Goal: Find specific fact: Find specific fact

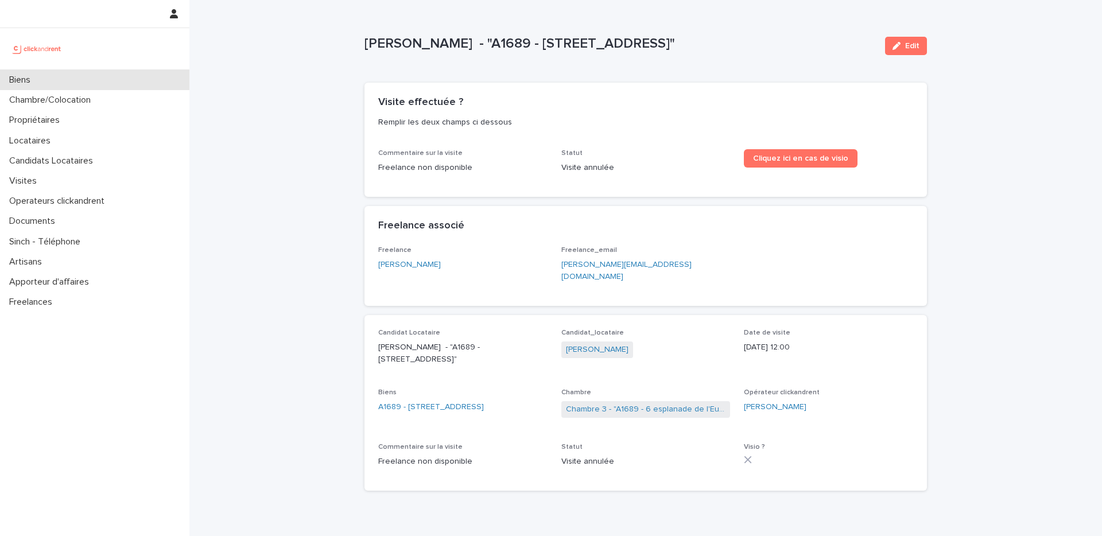
click at [63, 77] on div "Biens" at bounding box center [94, 80] width 189 height 20
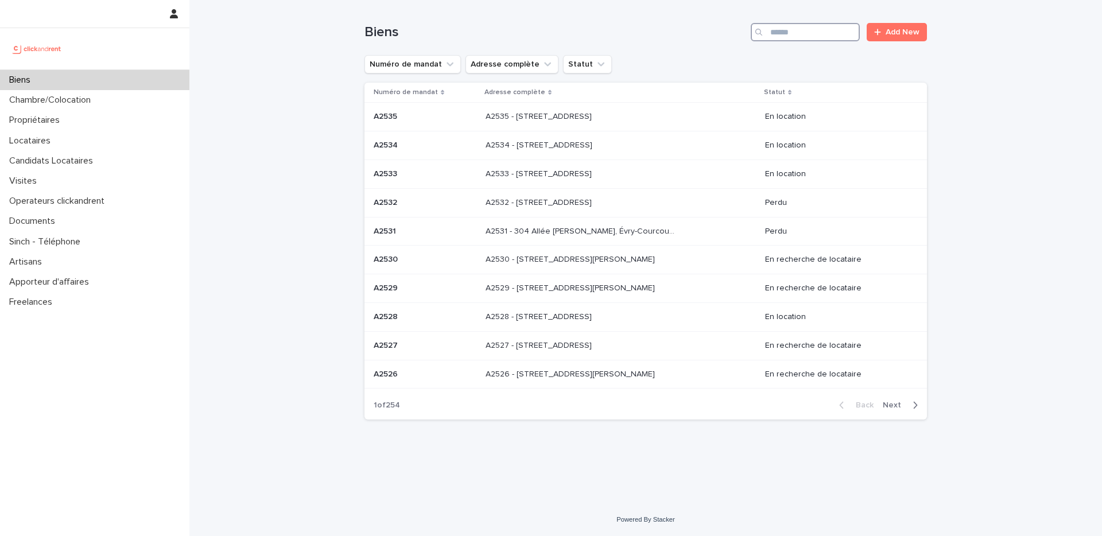
click at [838, 41] on input "Search" at bounding box center [804, 32] width 109 height 18
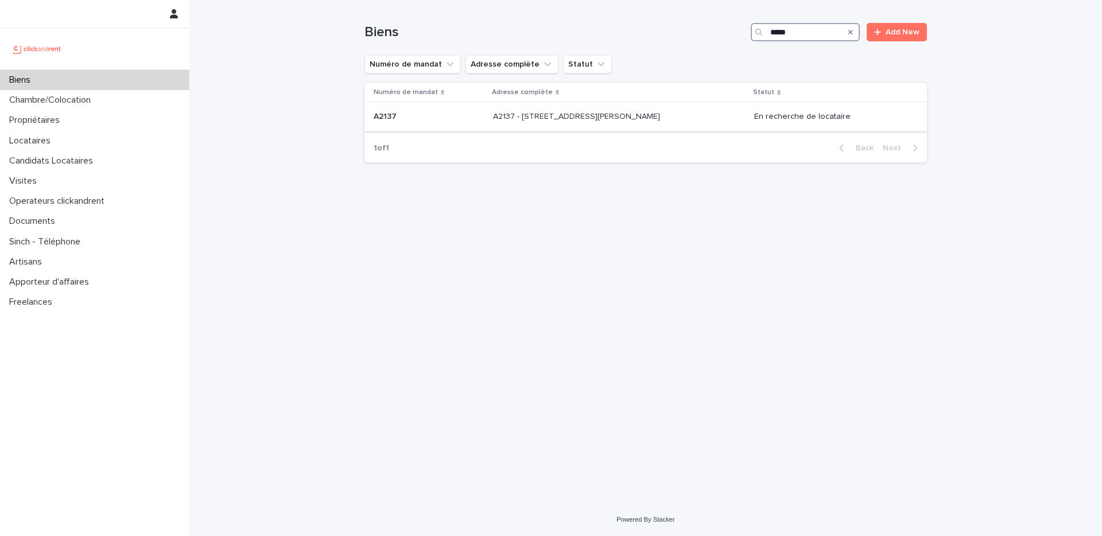
type input "*****"
click at [655, 124] on div "A2137 - [STREET_ADDRESS][PERSON_NAME] - [STREET_ADDRESS][PERSON_NAME]" at bounding box center [619, 116] width 252 height 19
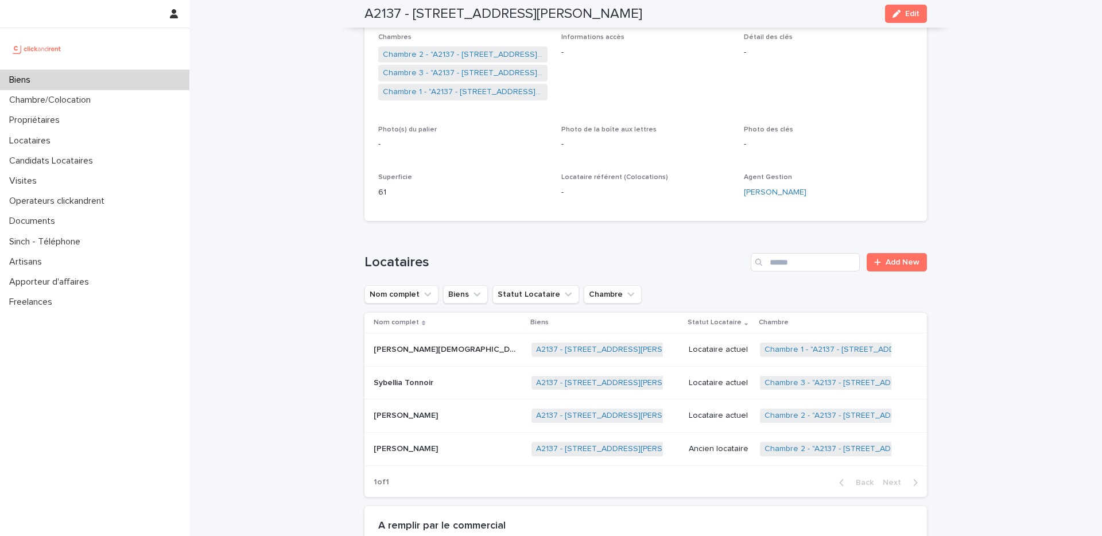
scroll to position [233, 0]
click at [77, 151] on div "Candidats Locataires" at bounding box center [94, 161] width 189 height 20
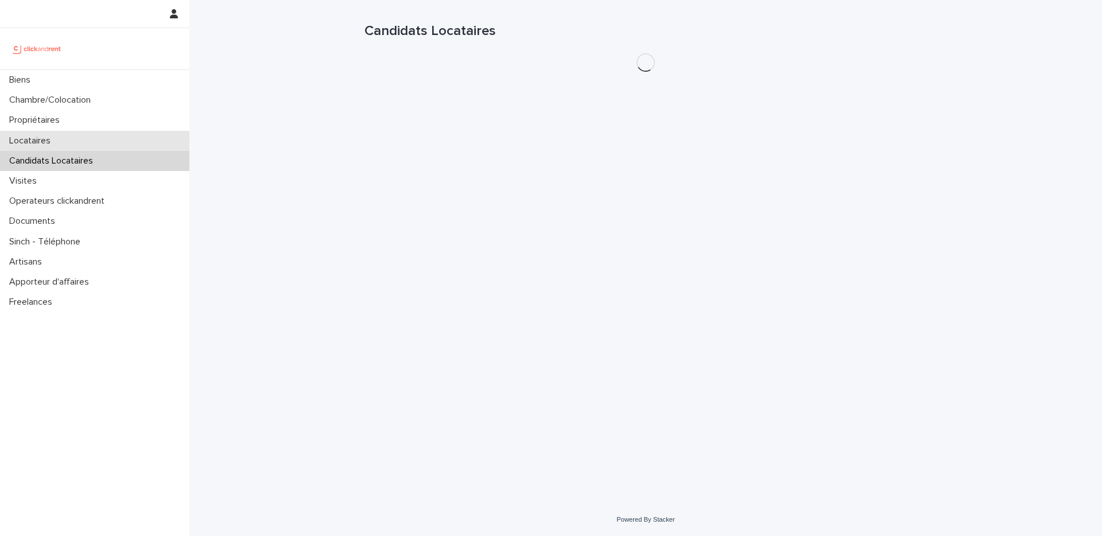
click at [80, 147] on div "Locataires" at bounding box center [94, 141] width 189 height 20
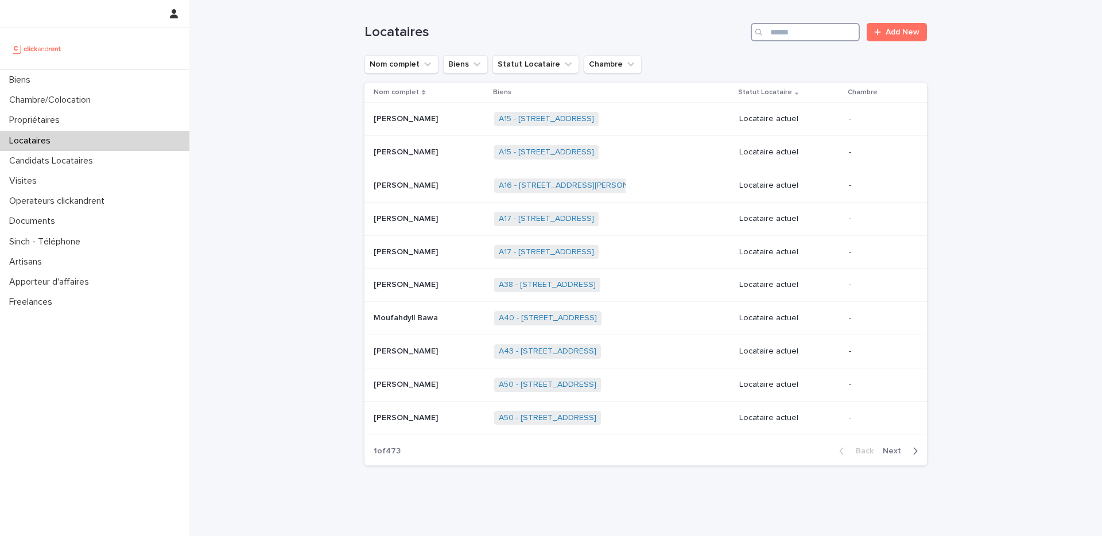
click at [840, 36] on input "Search" at bounding box center [804, 32] width 109 height 18
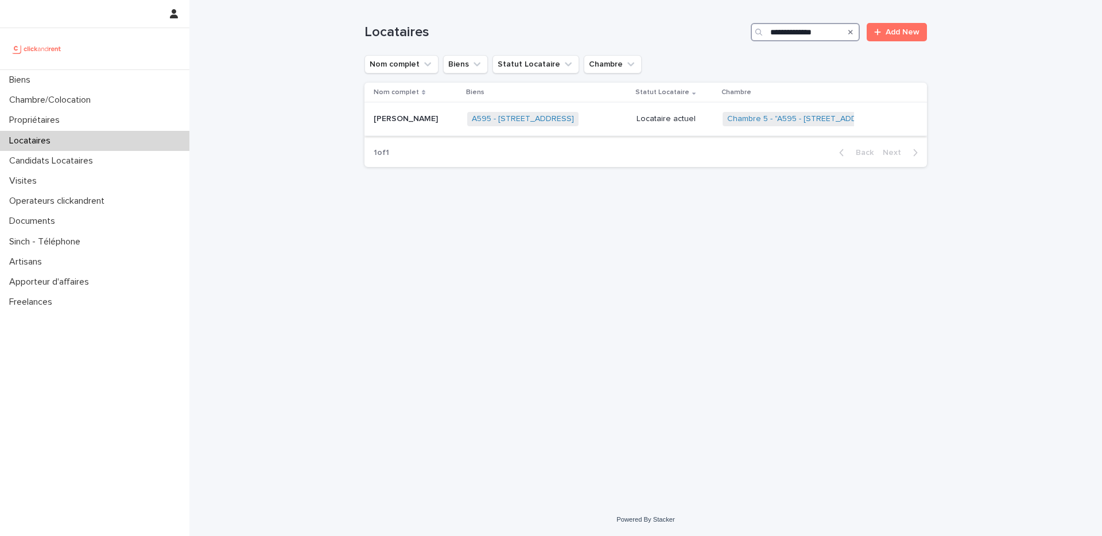
type input "**********"
click at [418, 115] on p "[PERSON_NAME]" at bounding box center [406, 118] width 67 height 12
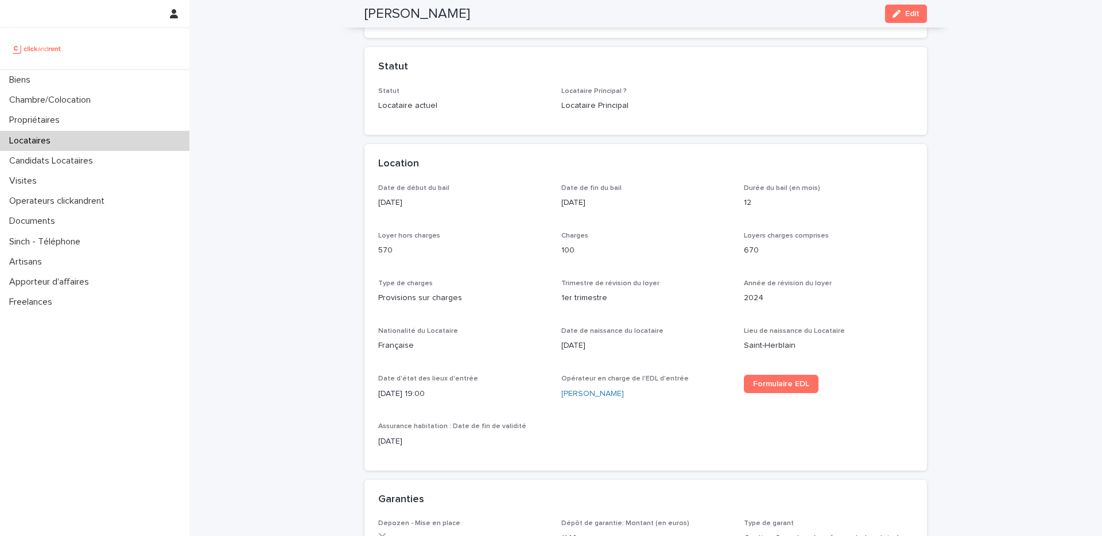
scroll to position [355, 0]
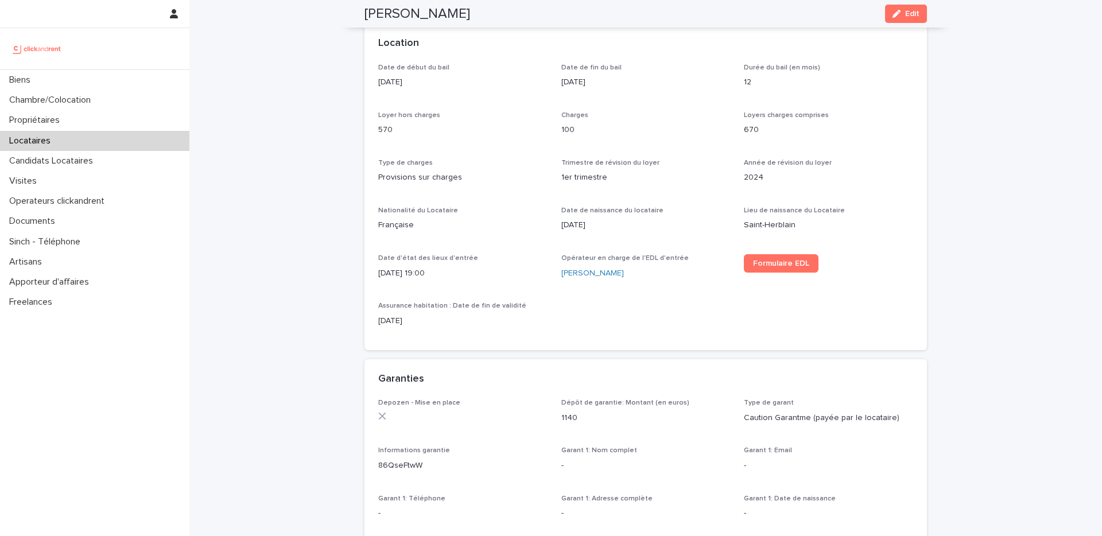
click at [644, 259] on span "Opérateur en charge de l'EDL d'entrée" at bounding box center [624, 258] width 127 height 7
click at [425, 15] on h2 "[PERSON_NAME]" at bounding box center [417, 14] width 106 height 17
drag, startPoint x: 425, startPoint y: 15, endPoint x: 387, endPoint y: 15, distance: 37.9
click at [387, 15] on h2 "[PERSON_NAME]" at bounding box center [417, 14] width 106 height 17
copy h2 "[PERSON_NAME]"
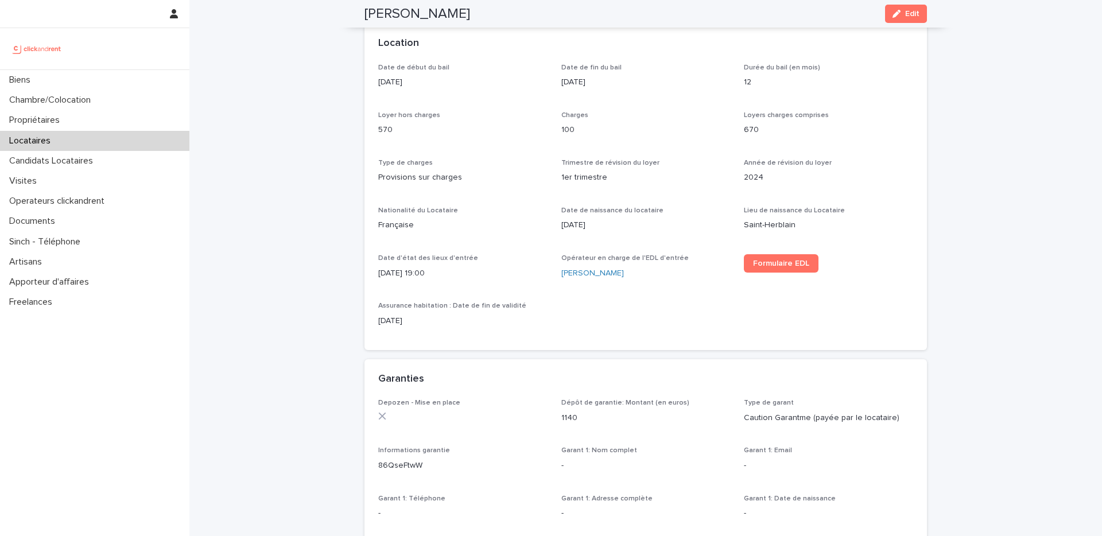
click at [416, 462] on p "86QseFtwW" at bounding box center [462, 466] width 169 height 12
copy p "86QseFtwW"
drag, startPoint x: 416, startPoint y: 81, endPoint x: 377, endPoint y: 82, distance: 39.0
click at [377, 82] on div "Date de début du bail [DATE] Date de fin du bail [DATE] Durée du bail (en mois)…" at bounding box center [645, 207] width 562 height 286
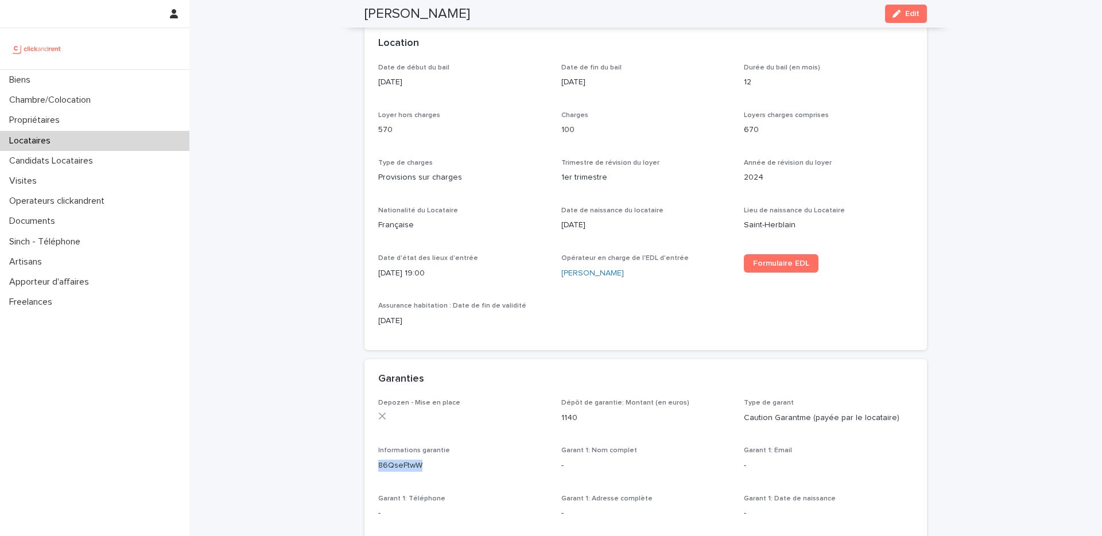
copy p "[DATE]"
